Goal: Check status: Check status

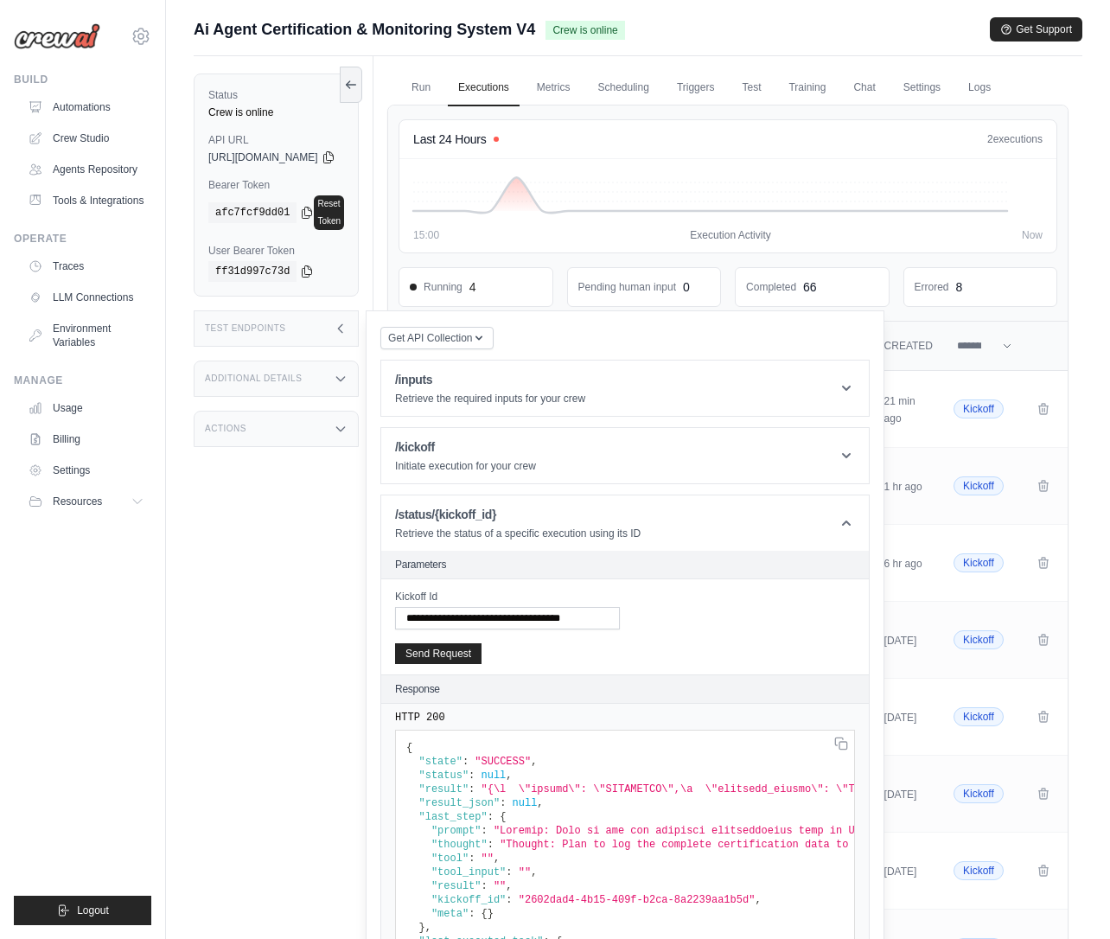
scroll to position [398, 0]
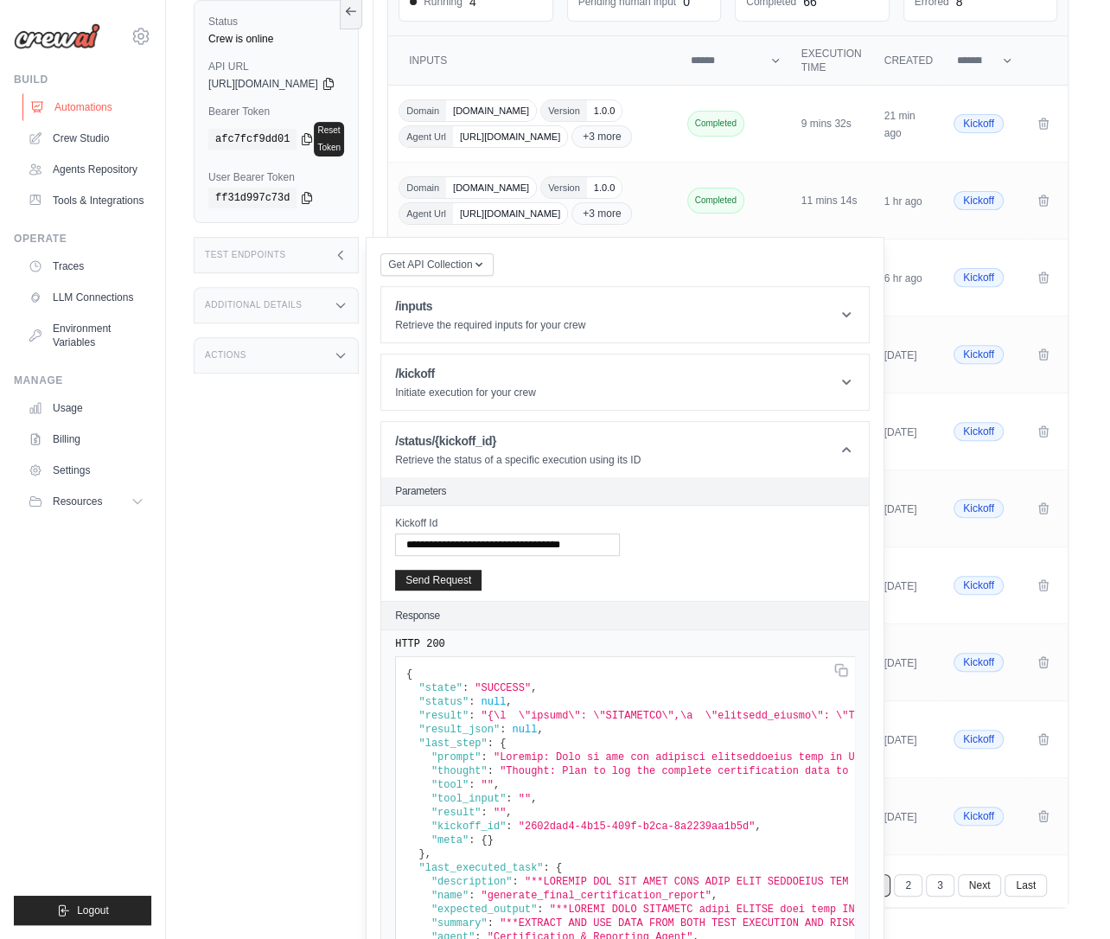
click at [85, 108] on link "Automations" at bounding box center [87, 107] width 131 height 28
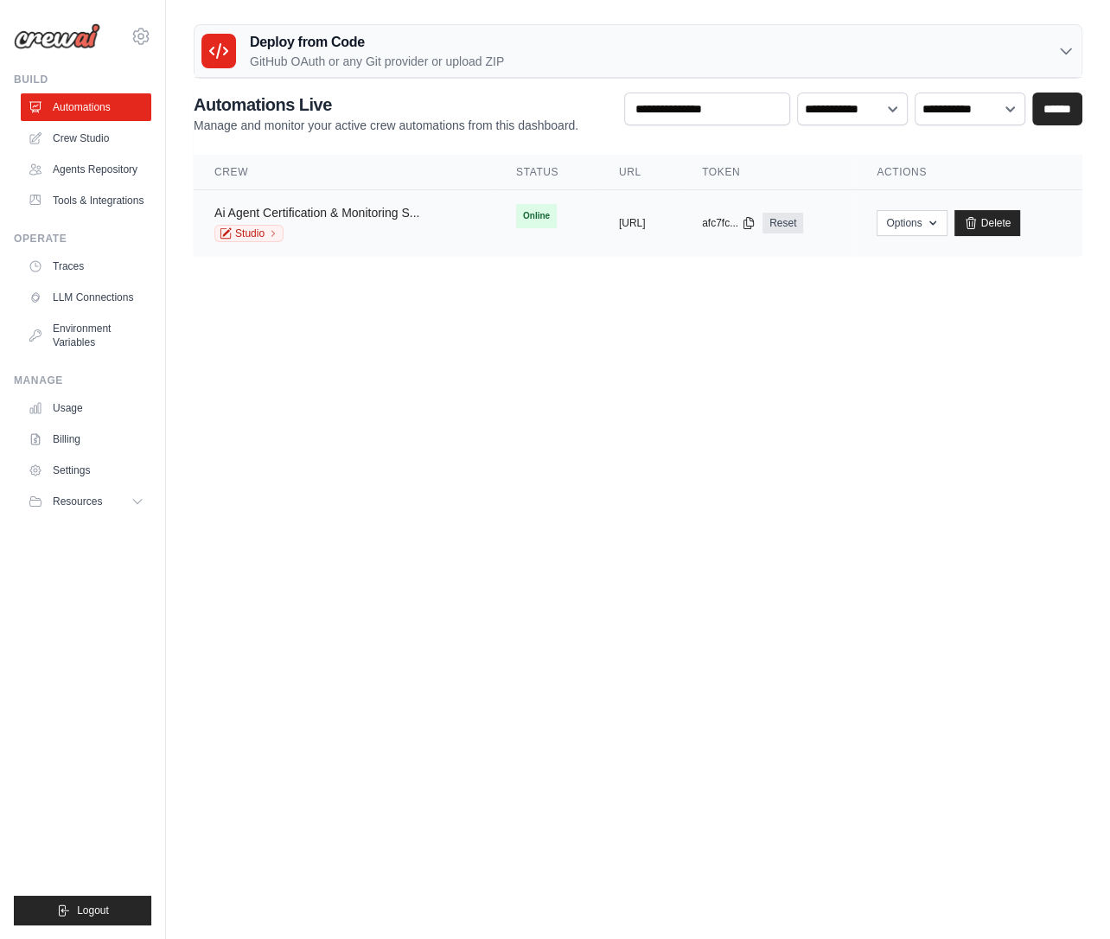
click at [366, 214] on link "Ai Agent Certification & Monitoring S..." at bounding box center [316, 213] width 205 height 14
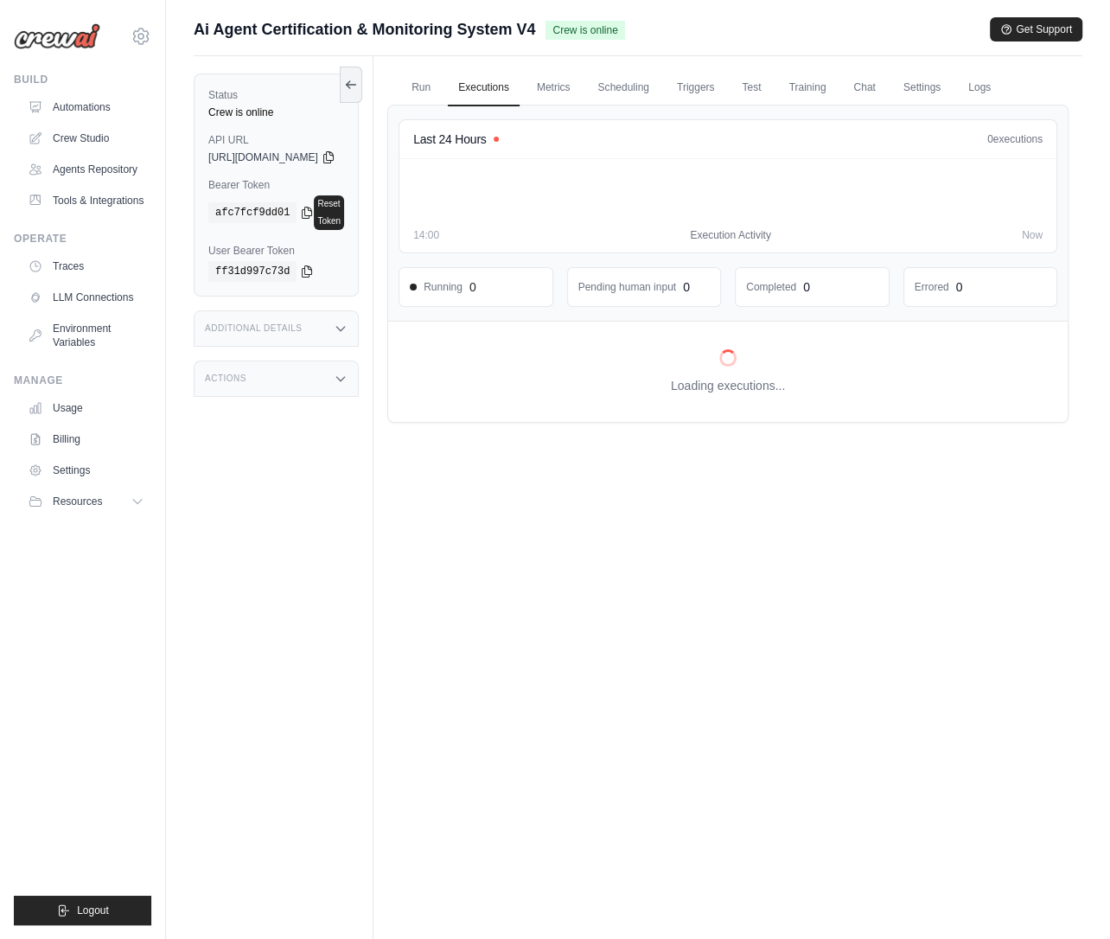
click at [1093, 97] on div "Submit a support request Describe your issue or question * Please be specific a…" at bounding box center [638, 506] width 944 height 978
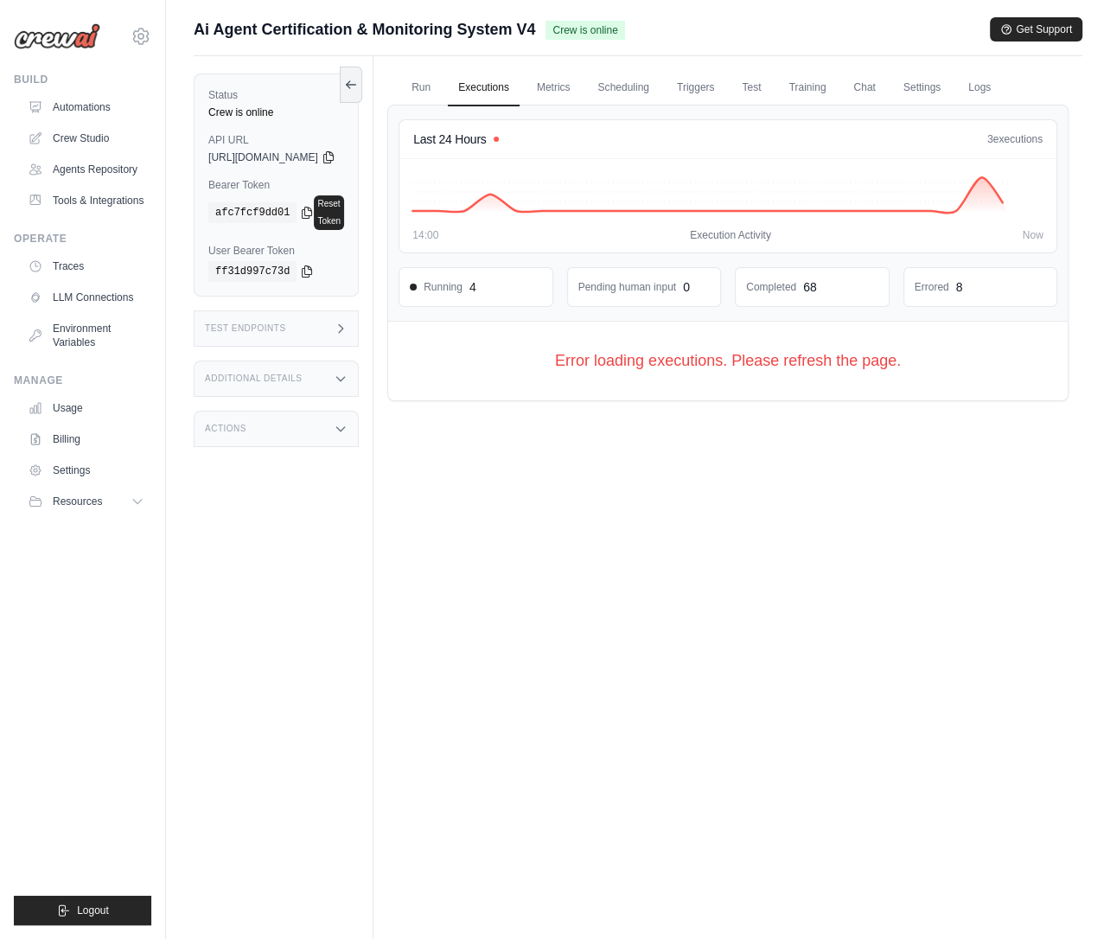
click at [511, 84] on link "Executions" at bounding box center [484, 88] width 72 height 36
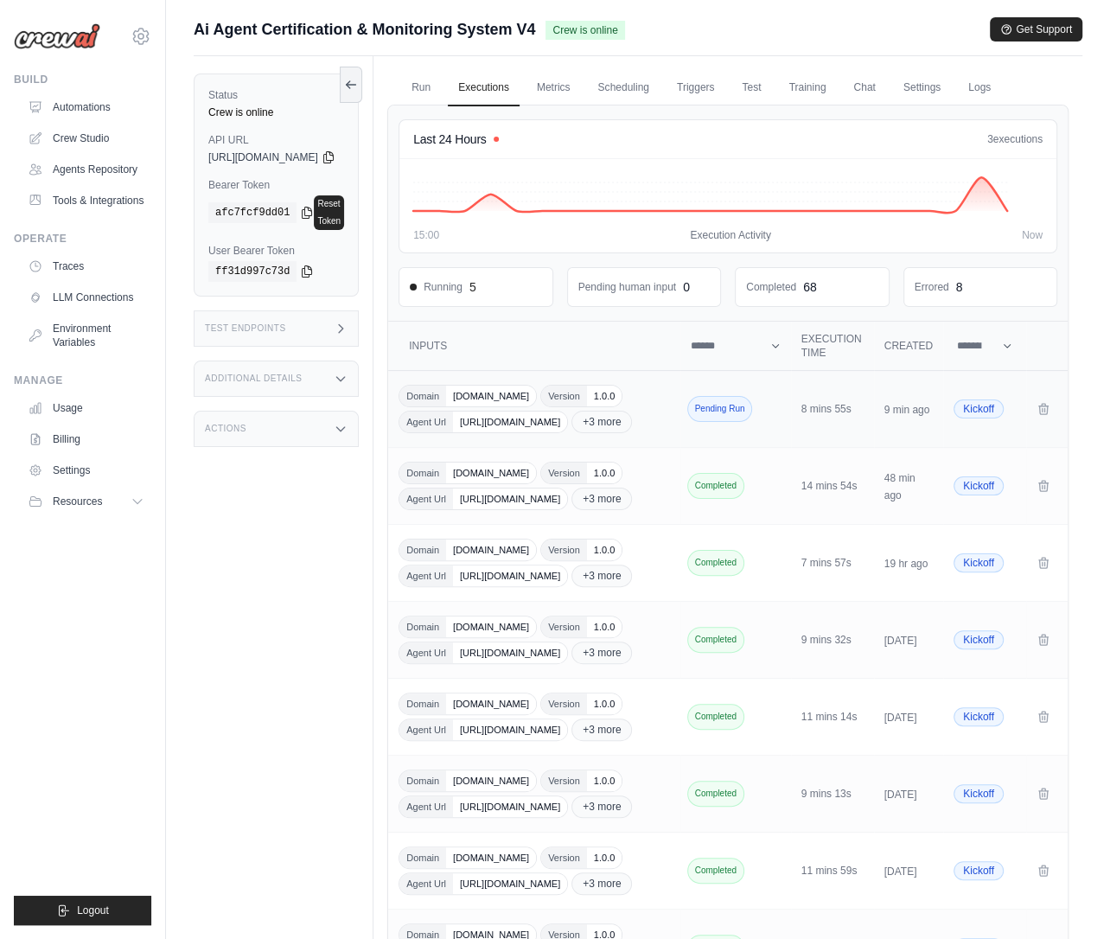
click at [567, 418] on span "[URL][DOMAIN_NAME]" at bounding box center [510, 421] width 114 height 21
